Goal: Information Seeking & Learning: Learn about a topic

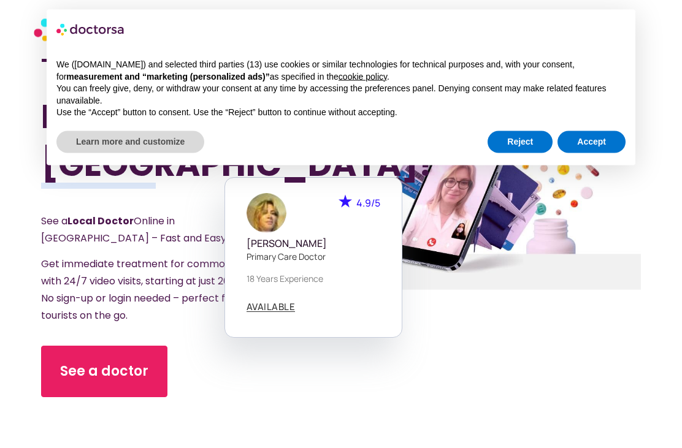
scroll to position [110, 0]
click at [523, 149] on button "Reject" at bounding box center [519, 142] width 65 height 22
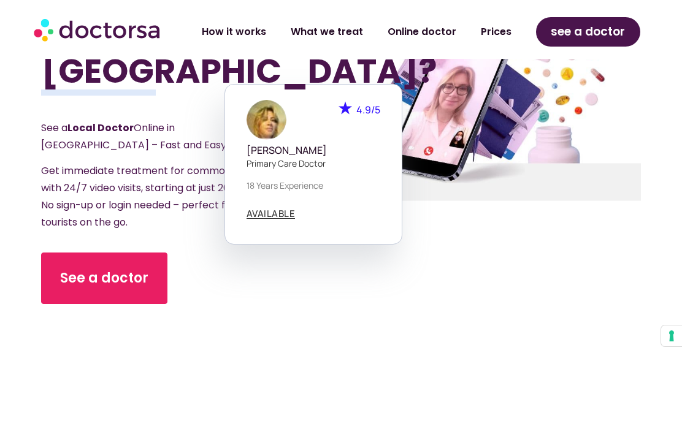
scroll to position [205, 0]
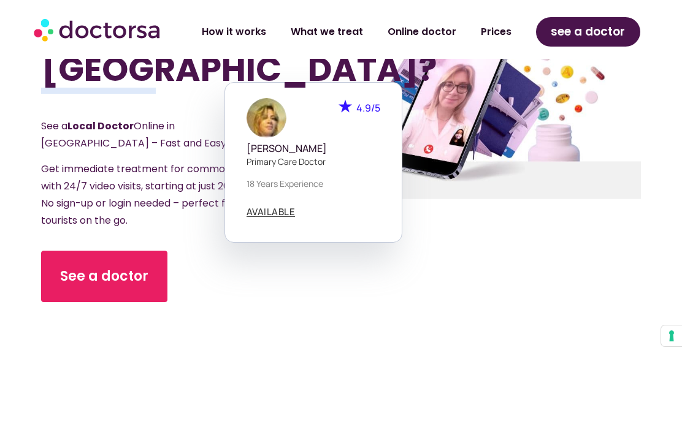
click at [15, 183] on section "Got Sick While Traveling In [GEOGRAPHIC_DATA]? See a Local Doctor Online in [GE…" at bounding box center [341, 110] width 682 height 512
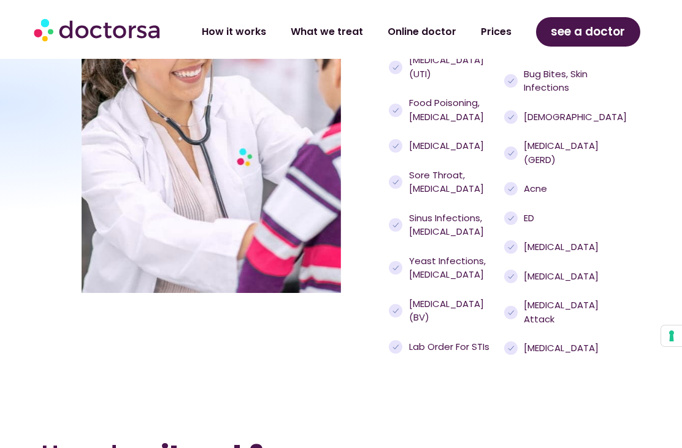
scroll to position [1238, 0]
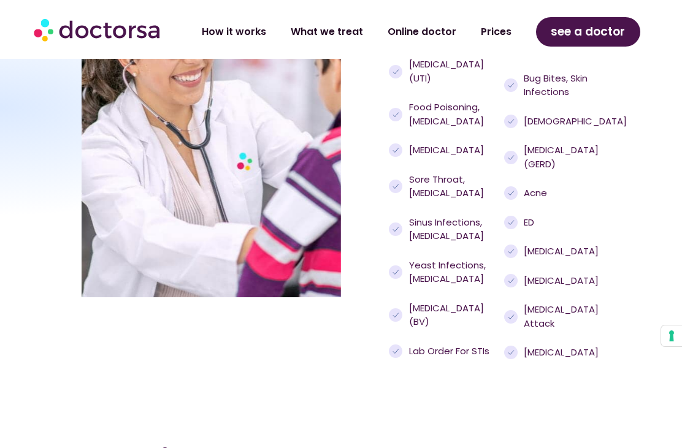
click at [335, 39] on link "What we treat" at bounding box center [326, 32] width 97 height 28
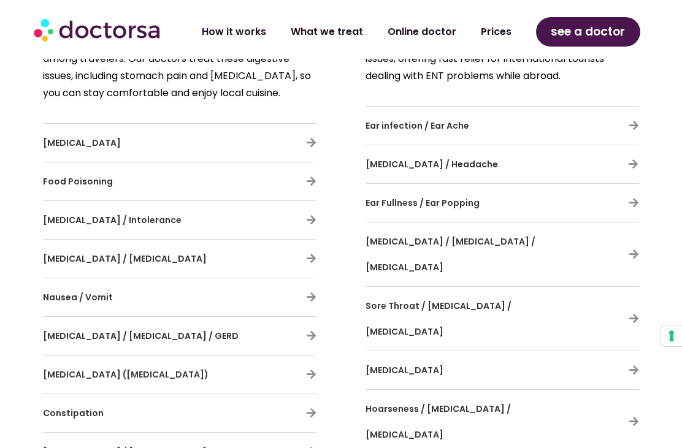
scroll to position [1730, 0]
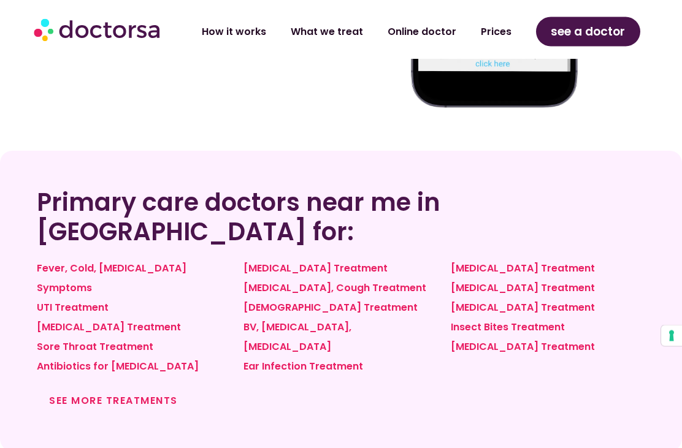
scroll to position [936, 0]
click at [345, 261] on link "[MEDICAL_DATA] Treatment" at bounding box center [315, 268] width 144 height 14
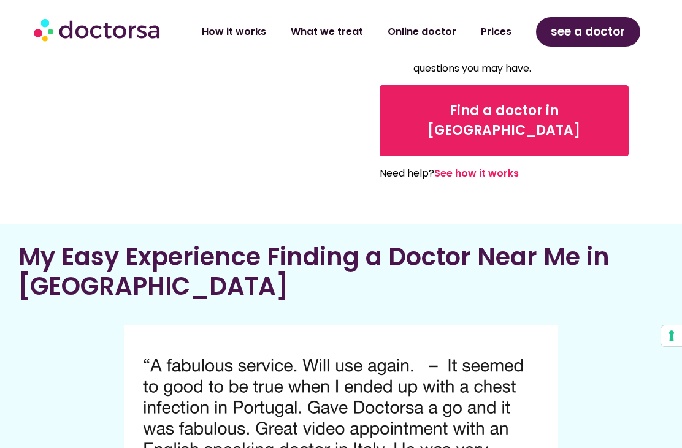
scroll to position [2101, 0]
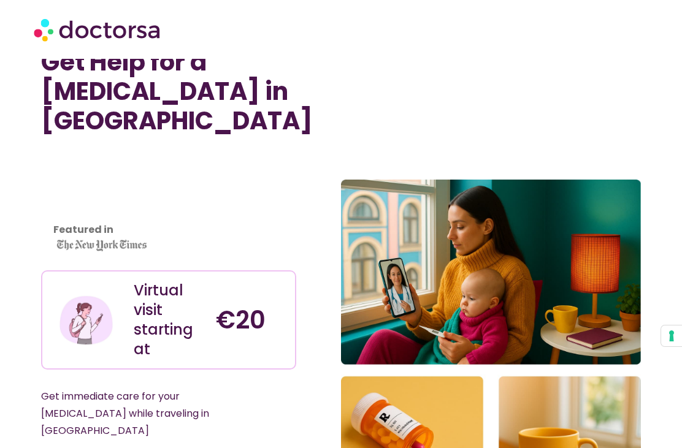
scroll to position [24, 0]
